Goal: Task Accomplishment & Management: Manage account settings

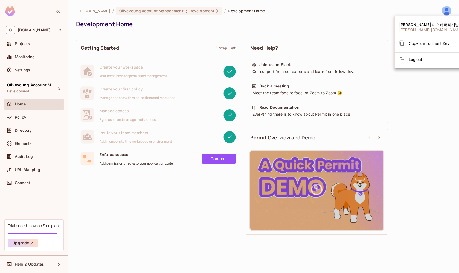
click at [27, 35] on div at bounding box center [229, 136] width 459 height 273
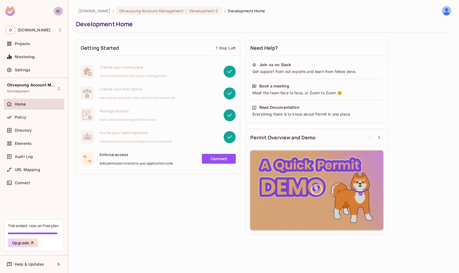
click at [59, 12] on icon "button" at bounding box center [58, 11] width 4 height 3
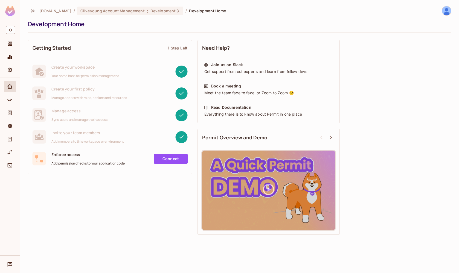
click at [59, 12] on span "[DOMAIN_NAME]" at bounding box center [55, 10] width 32 height 5
click at [30, 11] on icon "button" at bounding box center [33, 11] width 7 height 7
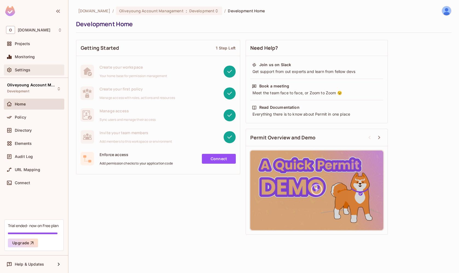
click at [24, 73] on div "Settings" at bounding box center [34, 70] width 56 height 7
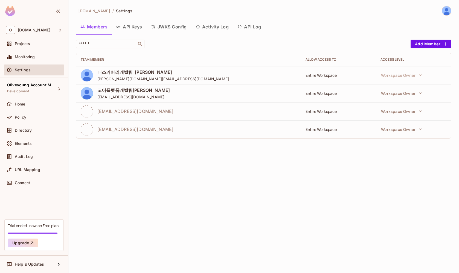
click at [421, 52] on div "​ Add Member Team Member Allow Access to Access Level 디스커버리개발팀_[PERSON_NAME] [D…" at bounding box center [263, 89] width 375 height 99
click at [424, 46] on button "Add Member" at bounding box center [430, 44] width 41 height 9
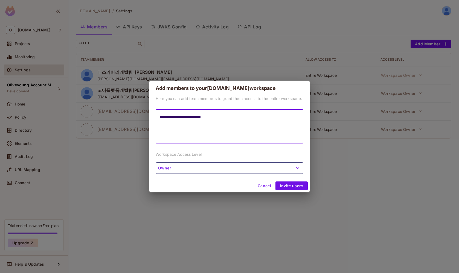
type textarea "**********"
click at [258, 165] on button "Owner" at bounding box center [230, 167] width 148 height 11
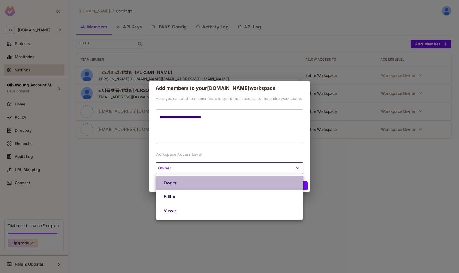
click at [203, 184] on li "Owner" at bounding box center [230, 183] width 148 height 14
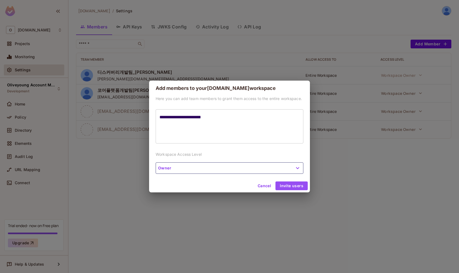
click at [295, 186] on button "Invite users" at bounding box center [291, 185] width 32 height 9
